Goal: Information Seeking & Learning: Learn about a topic

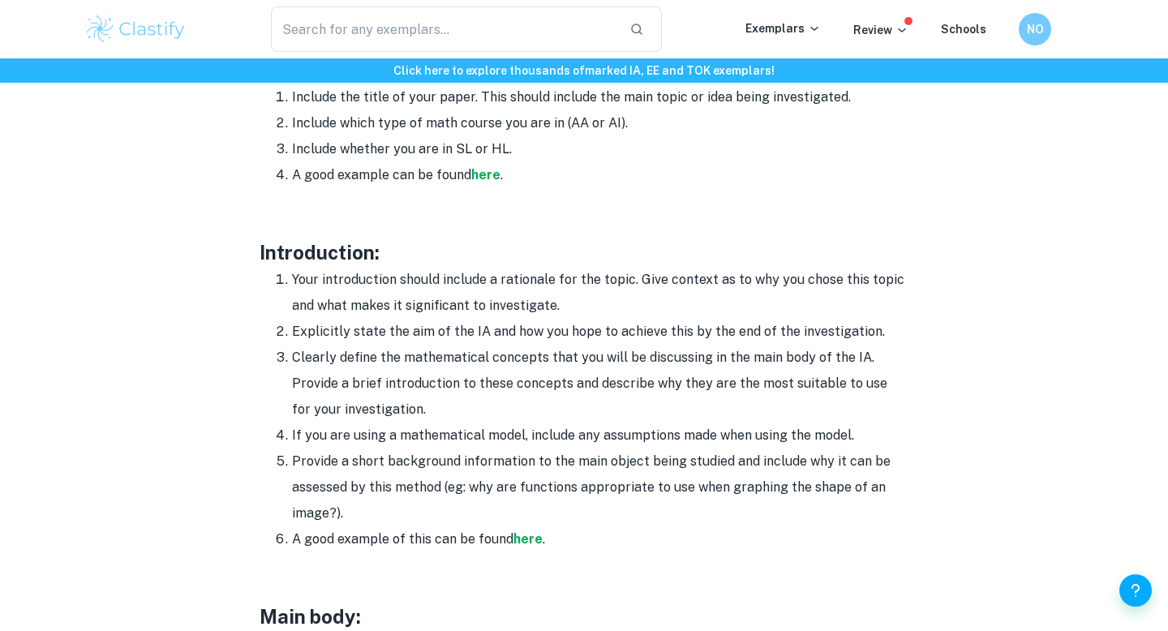
scroll to position [918, 0]
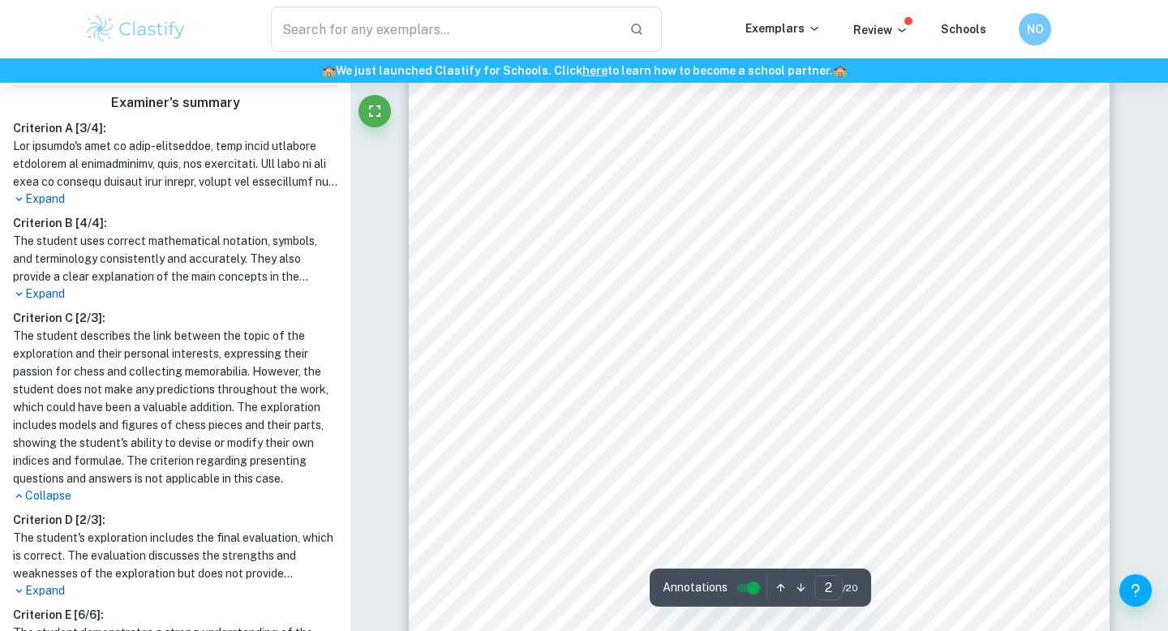
scroll to position [1099, 0]
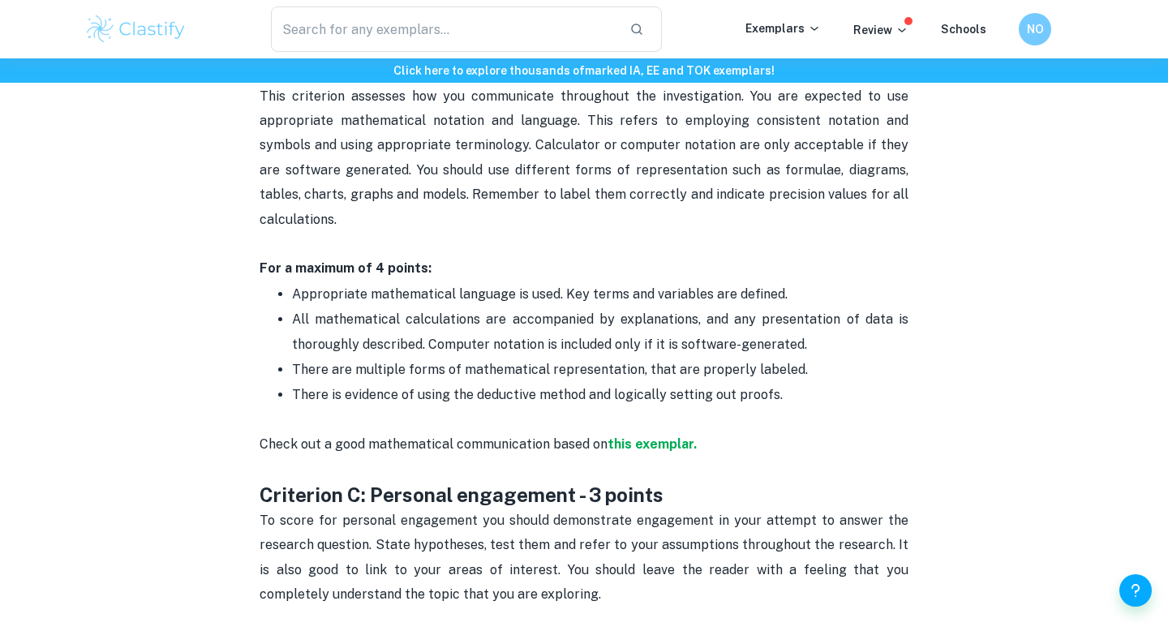
scroll to position [1136, 0]
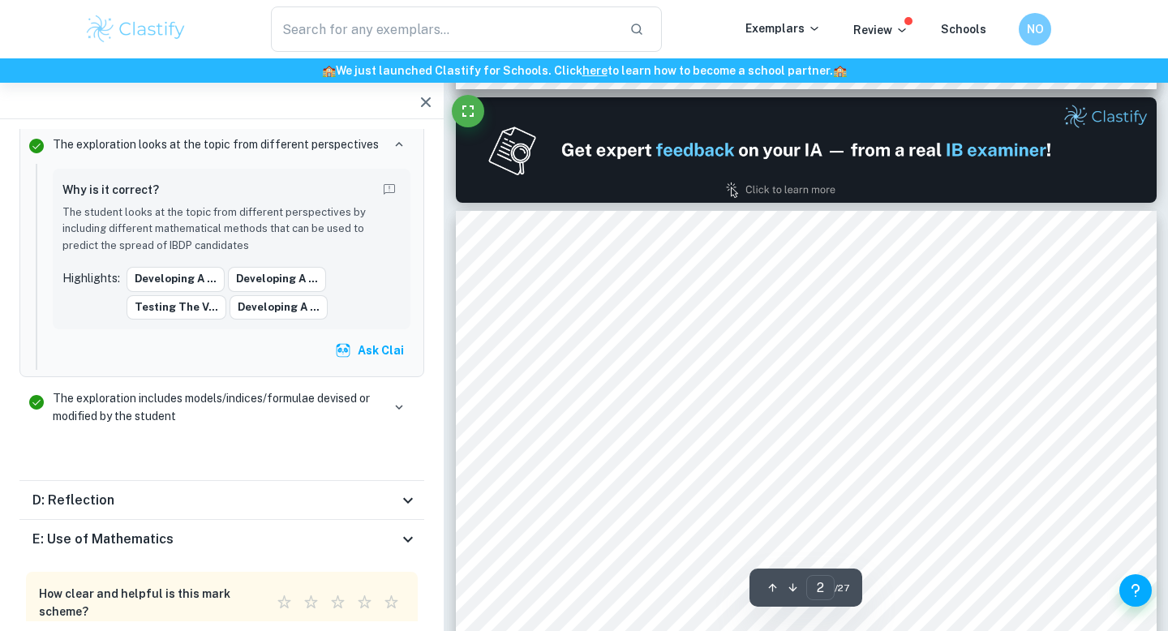
scroll to position [1014, 0]
